Goal: Information Seeking & Learning: Learn about a topic

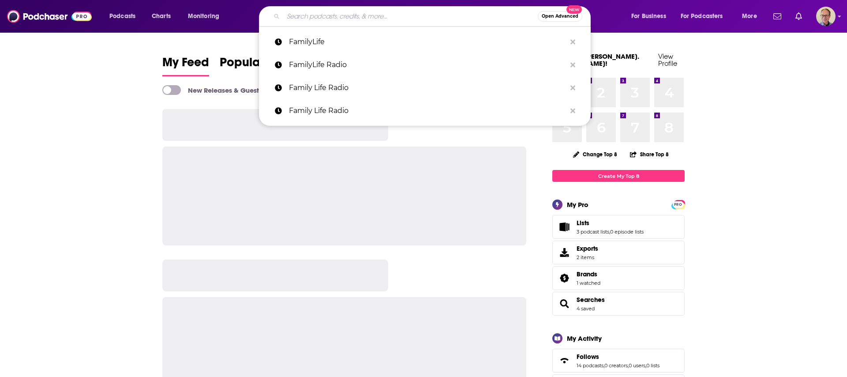
click at [338, 15] on input "Search podcasts, credits, & more..." at bounding box center [410, 16] width 255 height 14
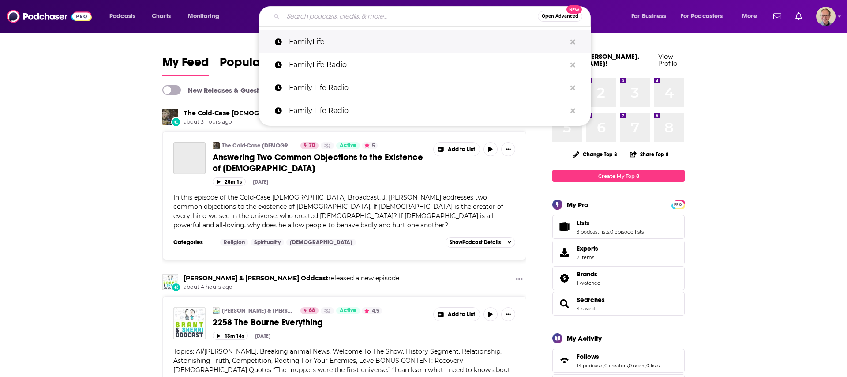
click at [323, 41] on p "FamilyLife" at bounding box center [427, 41] width 277 height 23
type input "FamilyLife"
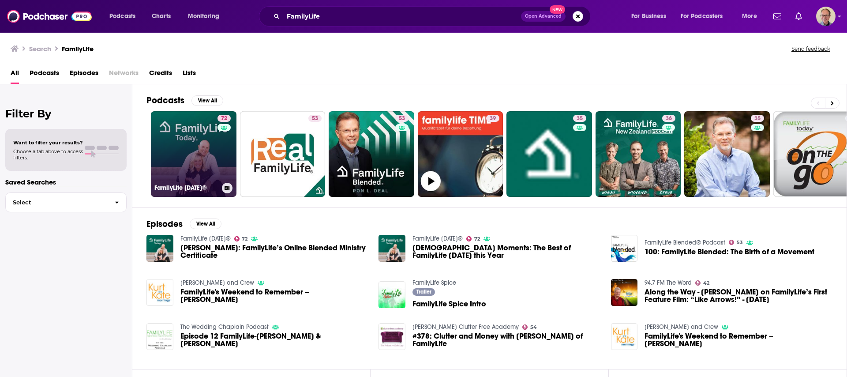
click at [206, 136] on link "72 FamilyLife [DATE]®" at bounding box center [194, 154] width 86 height 86
